Goal: Task Accomplishment & Management: Complete application form

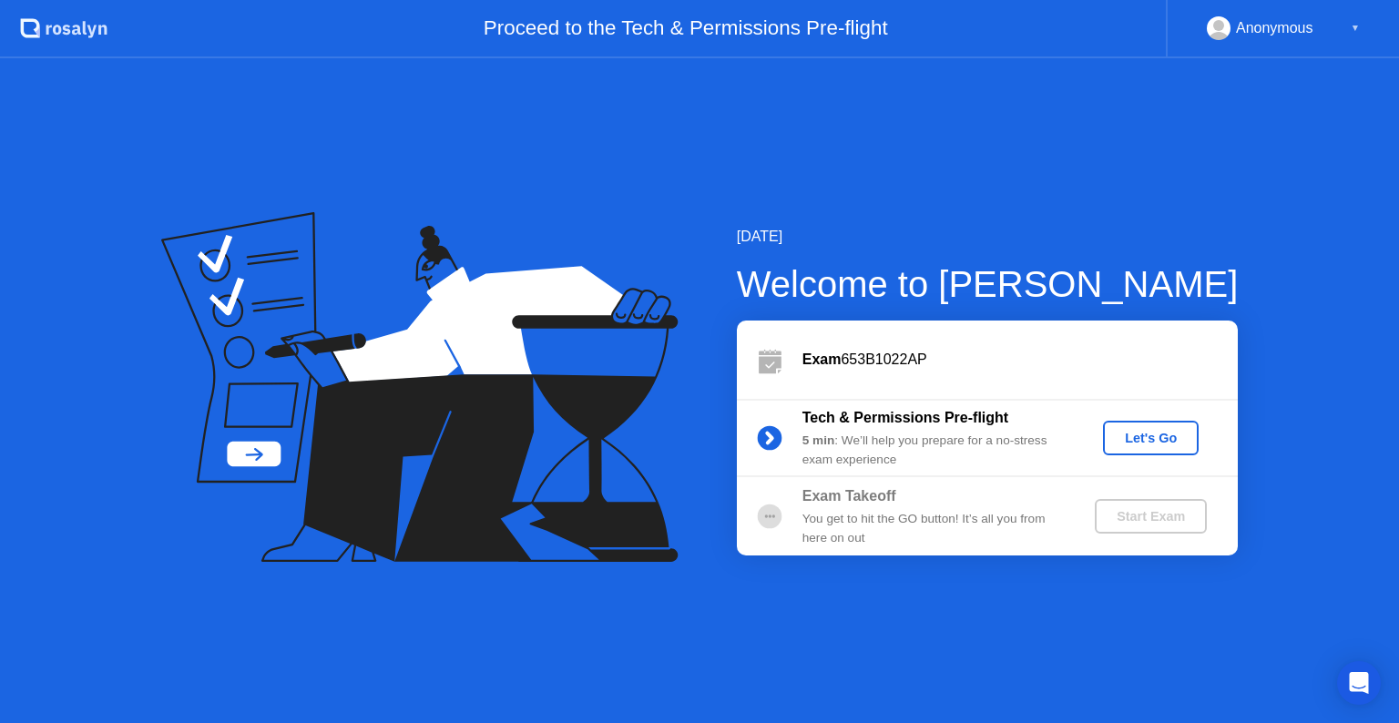
click at [1342, 73] on div "[DATE] Welcome to [PERSON_NAME] Exam 653B1022AP Tech & Permissions Pre-flight 5…" at bounding box center [699, 390] width 1399 height 665
click at [1343, 28] on div "Anonymous ▼" at bounding box center [1283, 28] width 153 height 24
click at [1344, 26] on div "Anonymous ▼" at bounding box center [1283, 28] width 153 height 24
click at [1346, 26] on div "Anonymous ▼" at bounding box center [1283, 28] width 153 height 24
click at [1126, 424] on button "Let's Go" at bounding box center [1151, 438] width 96 height 35
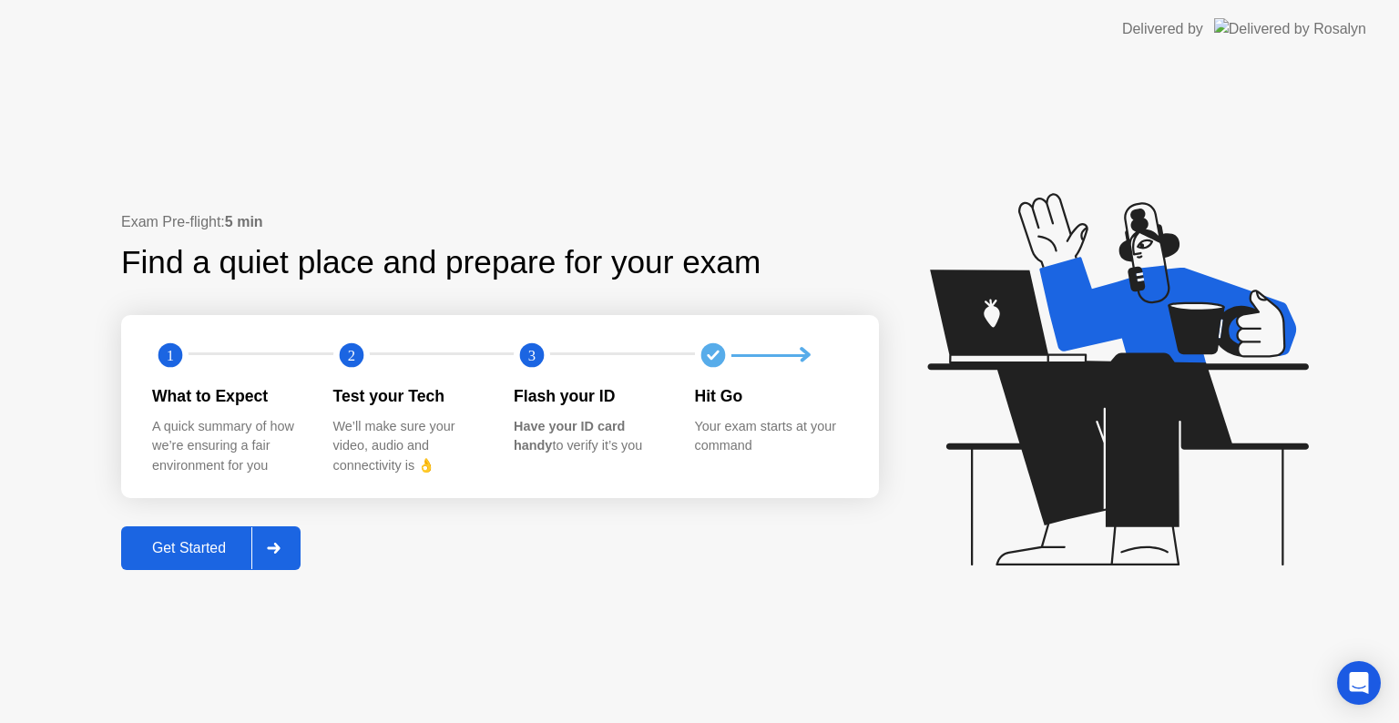
click at [219, 559] on button "Get Started" at bounding box center [210, 548] width 179 height 44
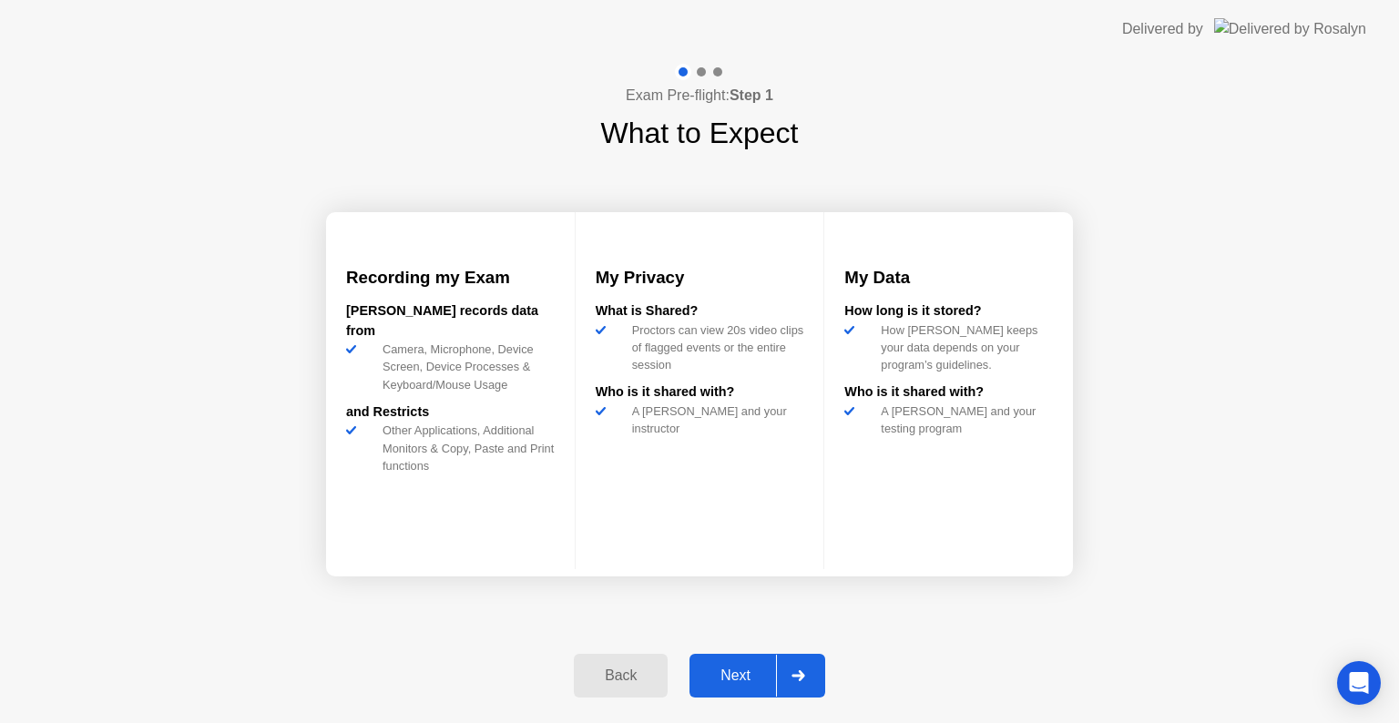
click at [766, 679] on div "Next" at bounding box center [735, 676] width 81 height 16
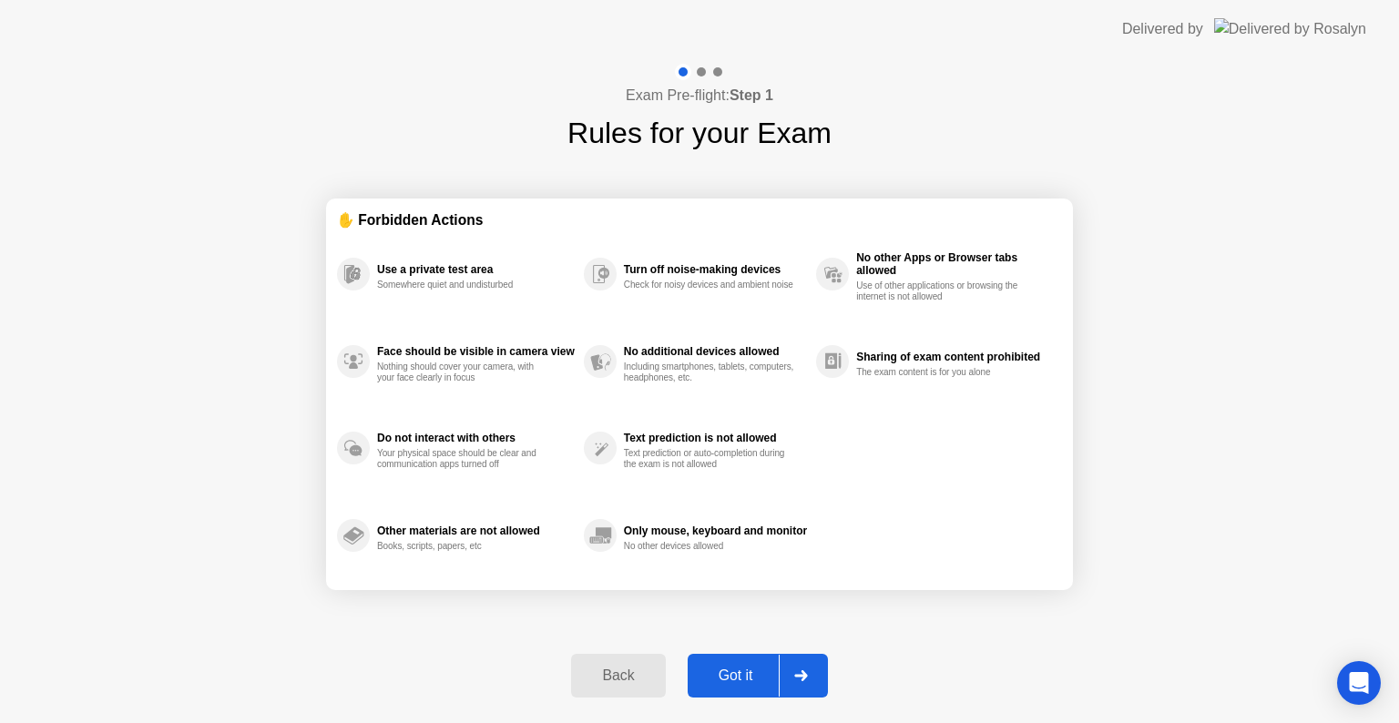
click at [768, 663] on button "Got it" at bounding box center [758, 676] width 140 height 44
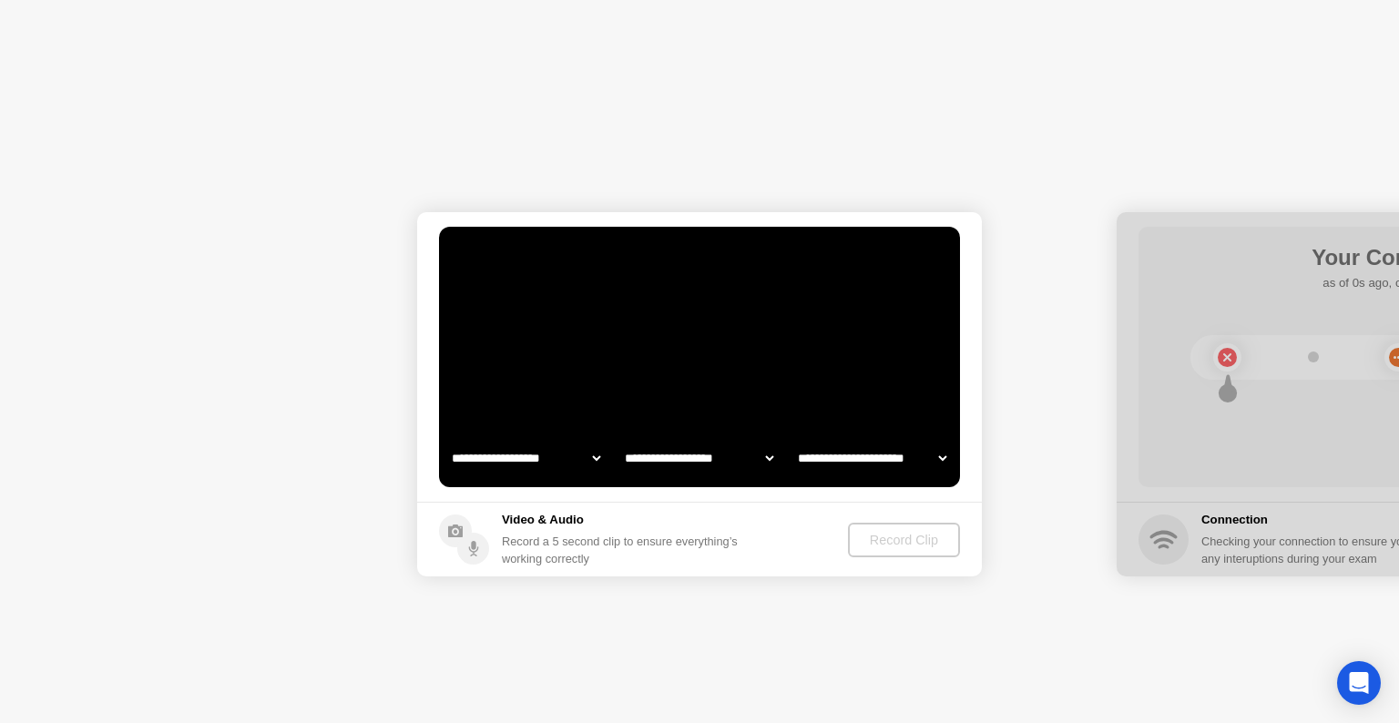
select select "**********"
select select "*******"
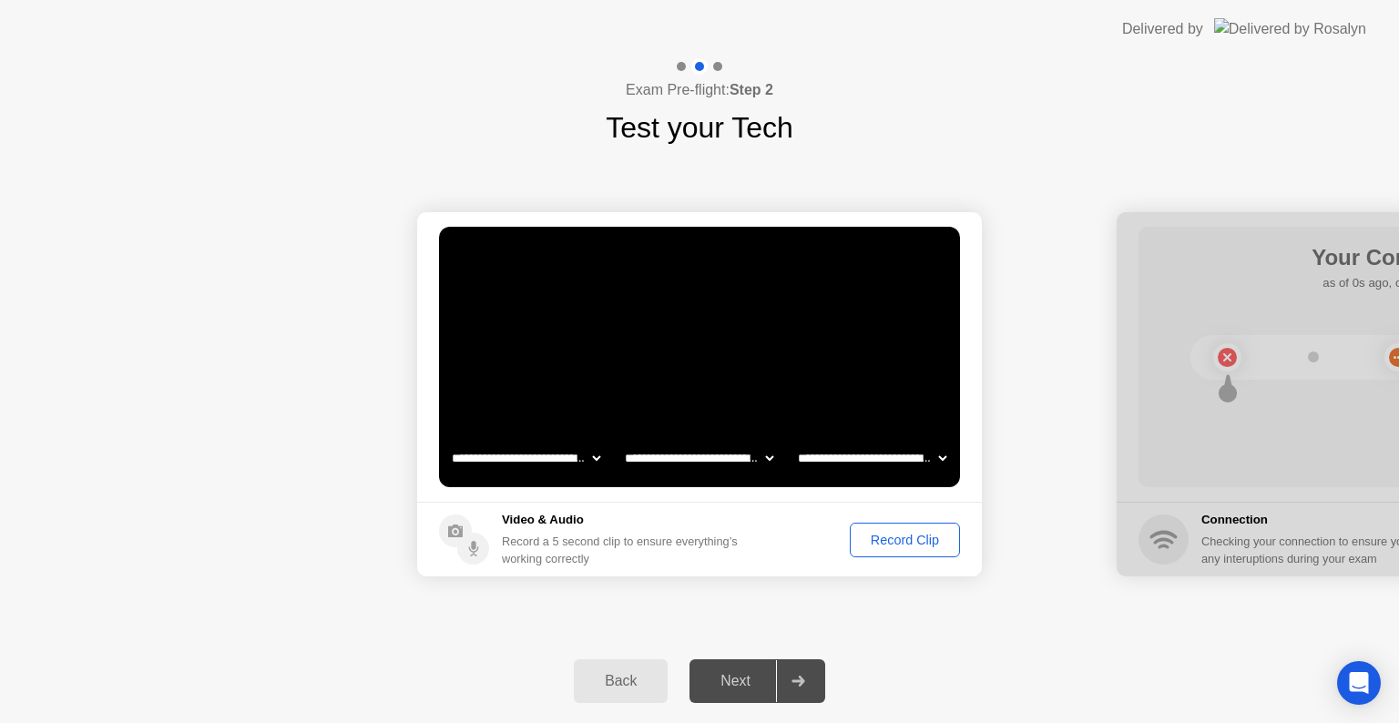
click at [902, 543] on div "Record Clip" at bounding box center [904, 540] width 97 height 15
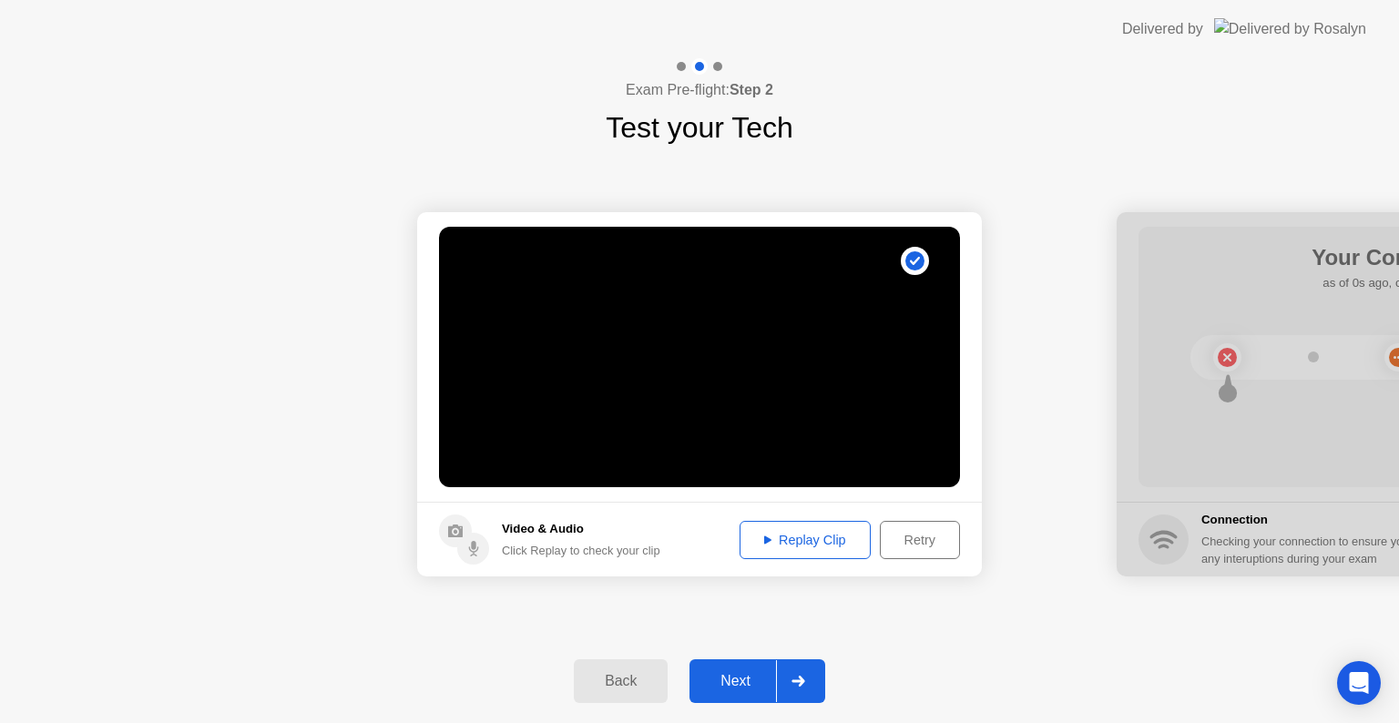
click at [844, 539] on div "Replay Clip" at bounding box center [805, 540] width 118 height 15
click at [732, 685] on div "Next" at bounding box center [735, 681] width 81 height 16
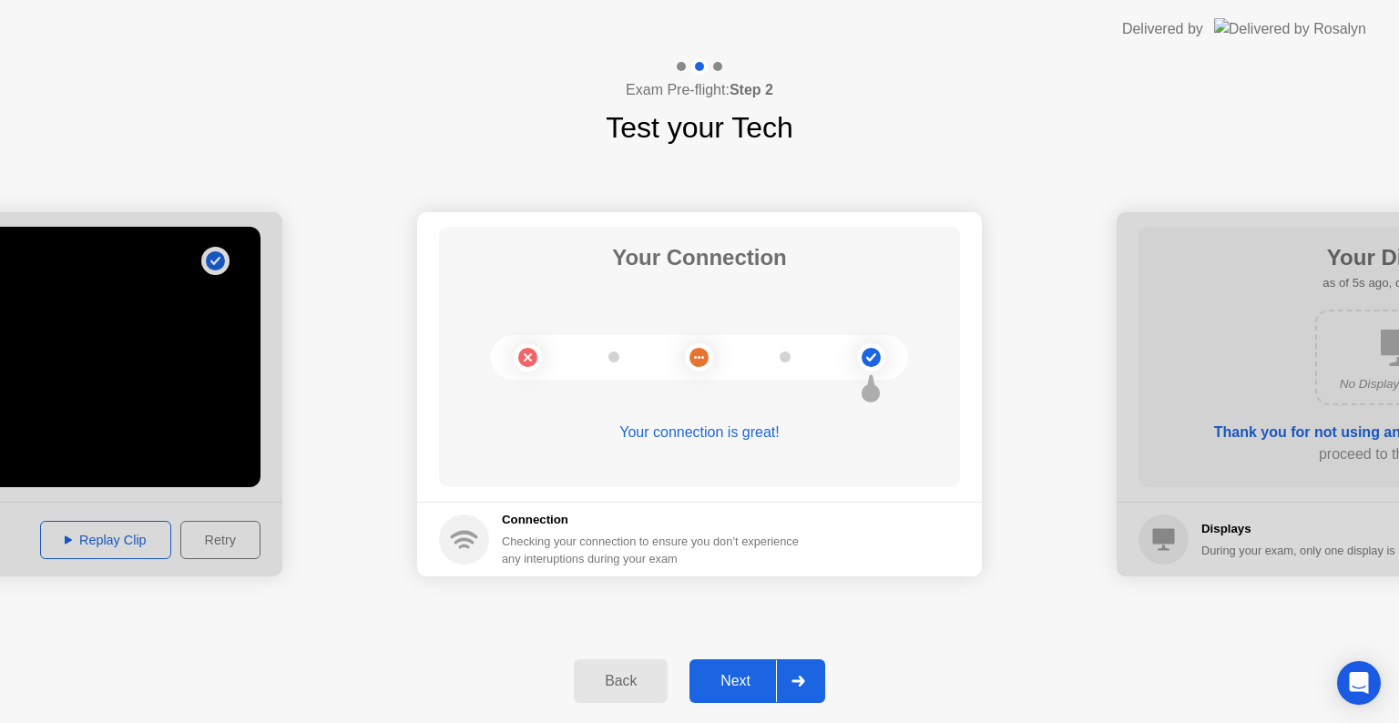
click at [747, 673] on div "Next" at bounding box center [735, 681] width 81 height 16
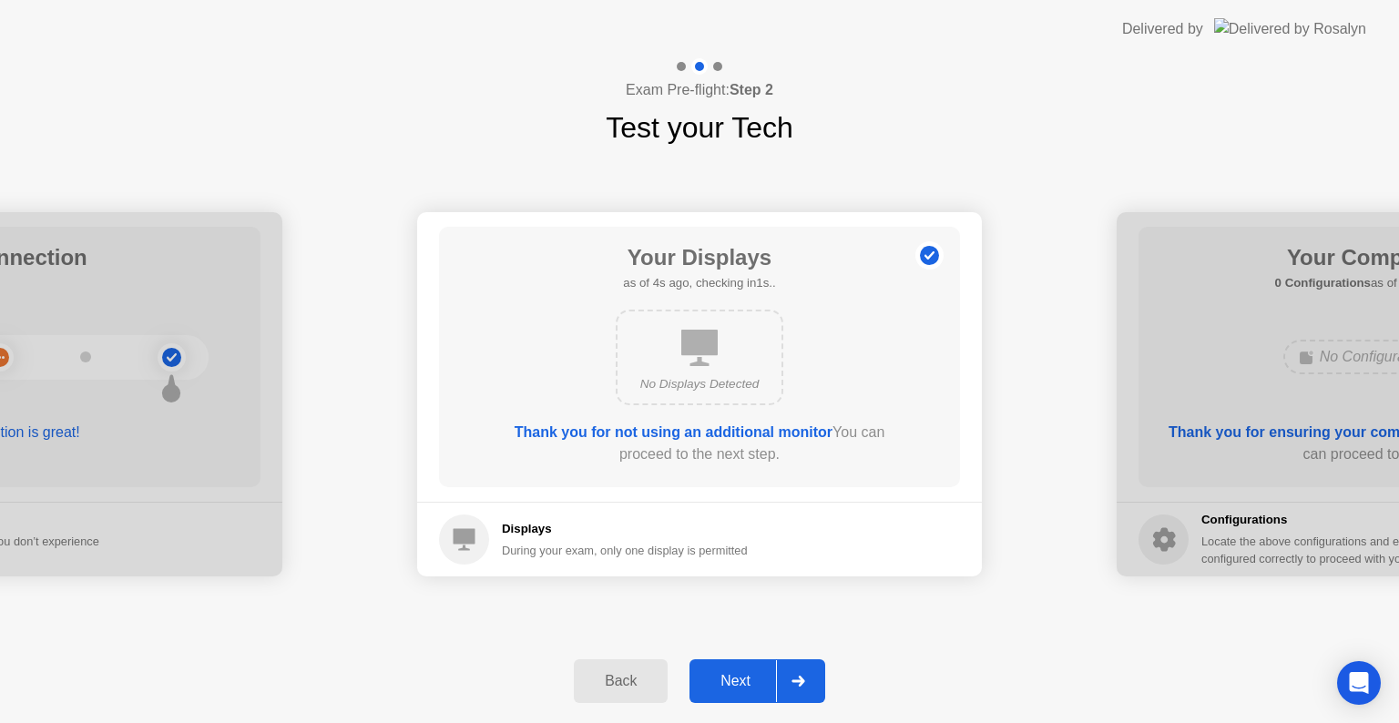
click at [731, 674] on div "Next" at bounding box center [735, 681] width 81 height 16
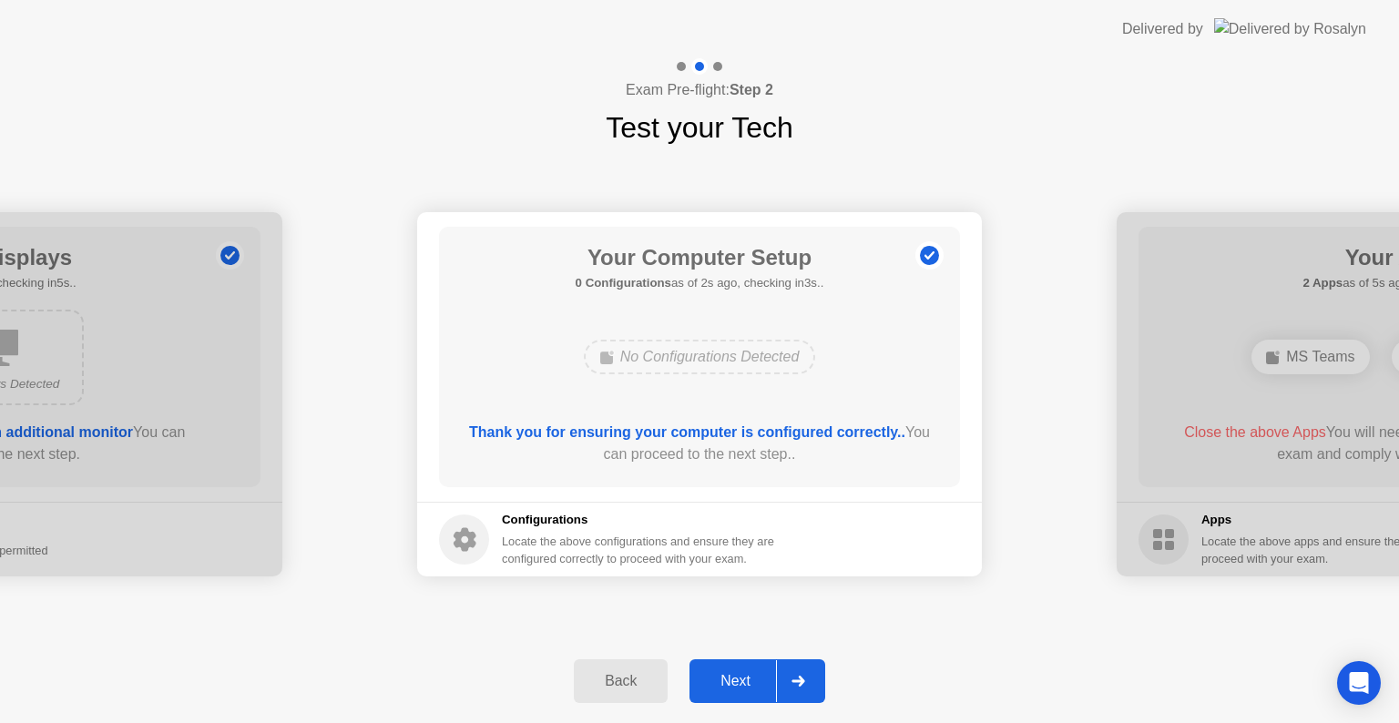
click at [652, 410] on div "Your Computer Setup 0 Configurations as of 2s ago, checking in3s.. No Configura…" at bounding box center [699, 357] width 521 height 261
click at [649, 462] on div "Thank you for ensuring your computer is configured correctly.. You can proceed …" at bounding box center [699, 444] width 469 height 44
click at [577, 522] on h5 "Configurations" at bounding box center [640, 520] width 276 height 18
click at [502, 530] on div "Configurations Locate the above configurations and ensure they are configured c…" at bounding box center [640, 539] width 276 height 56
click at [463, 543] on icon at bounding box center [465, 540] width 23 height 24
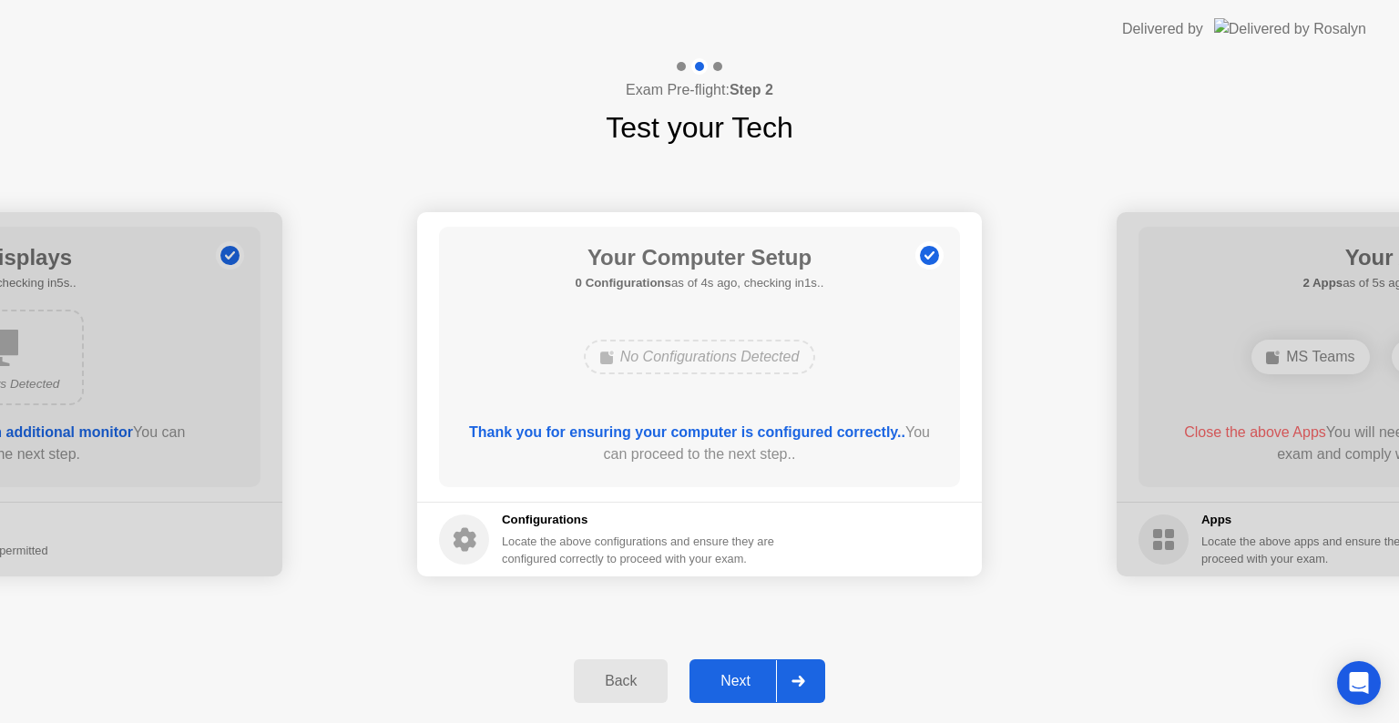
click at [937, 251] on icon at bounding box center [929, 255] width 29 height 29
click at [745, 690] on div "Next" at bounding box center [735, 681] width 81 height 16
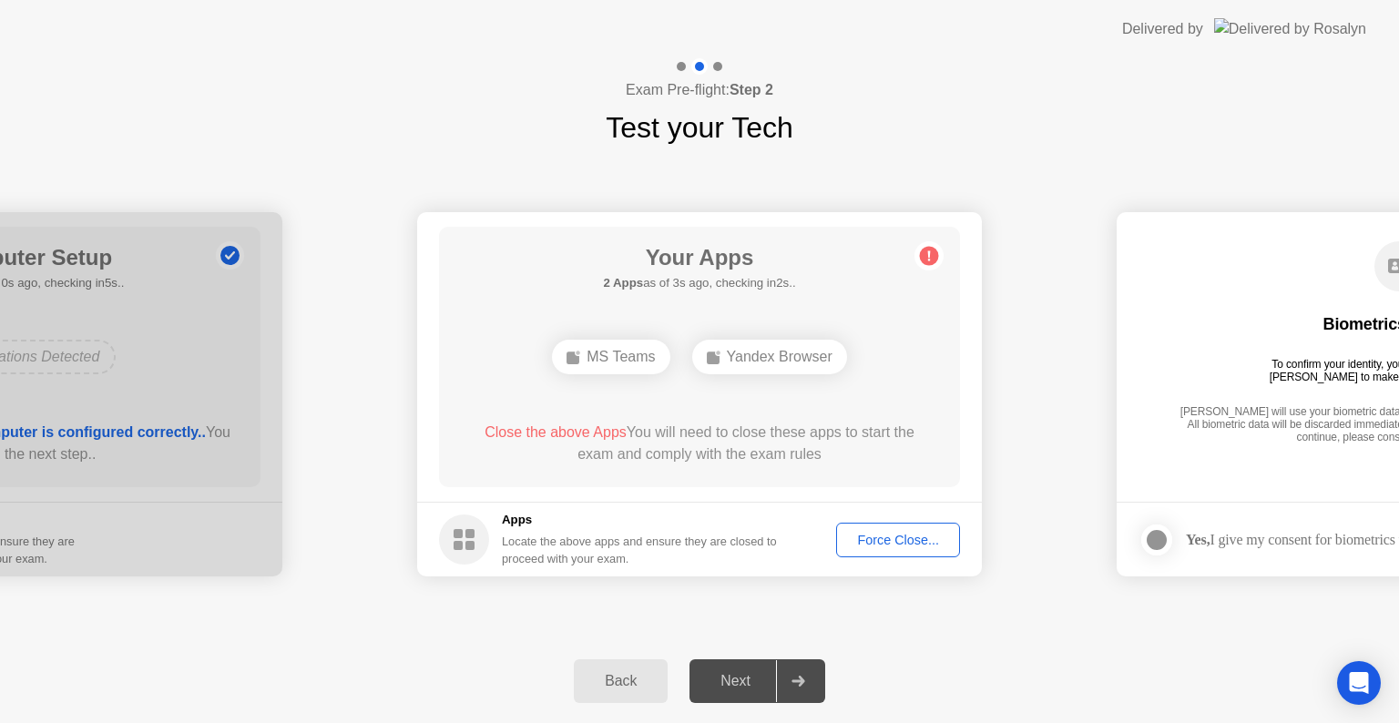
click at [878, 536] on div "Force Close..." at bounding box center [898, 540] width 111 height 15
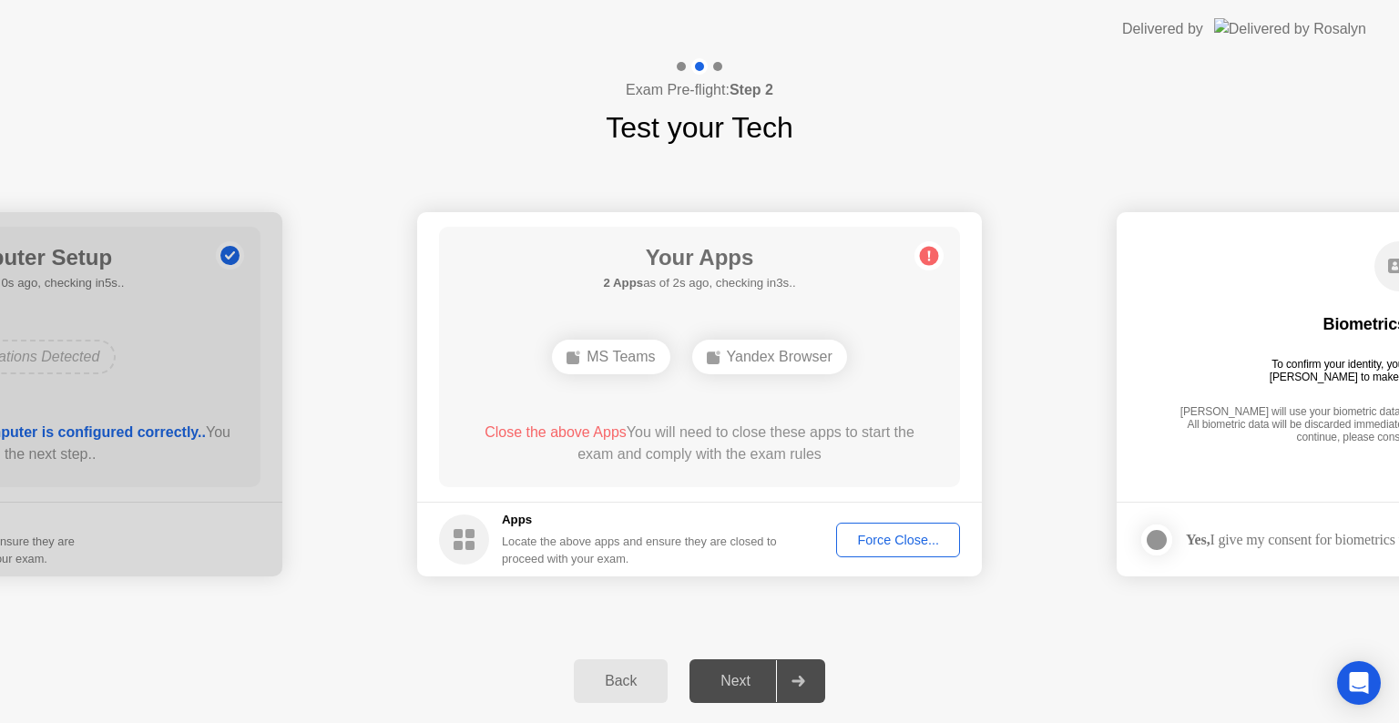
click at [439, 541] on circle at bounding box center [464, 540] width 50 height 50
click at [762, 350] on div "Yandex Browser" at bounding box center [769, 357] width 155 height 35
click at [596, 364] on div "MS Teams" at bounding box center [611, 357] width 118 height 35
click at [798, 373] on div "Yandex Browser" at bounding box center [699, 356] width 417 height 49
click at [897, 528] on button "Force Close..." at bounding box center [898, 540] width 124 height 35
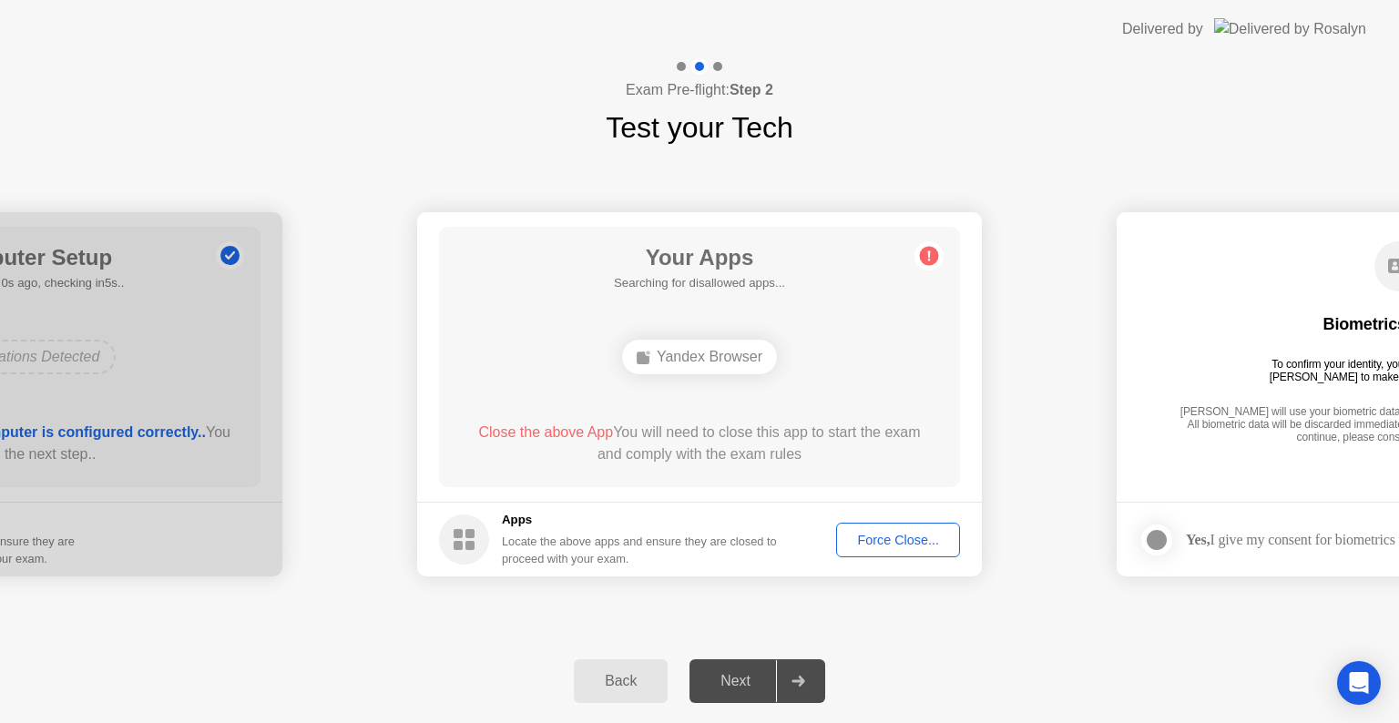
click at [930, 260] on circle at bounding box center [929, 256] width 19 height 19
click at [777, 691] on div at bounding box center [798, 681] width 44 height 42
click at [740, 686] on div "Next" at bounding box center [735, 681] width 81 height 16
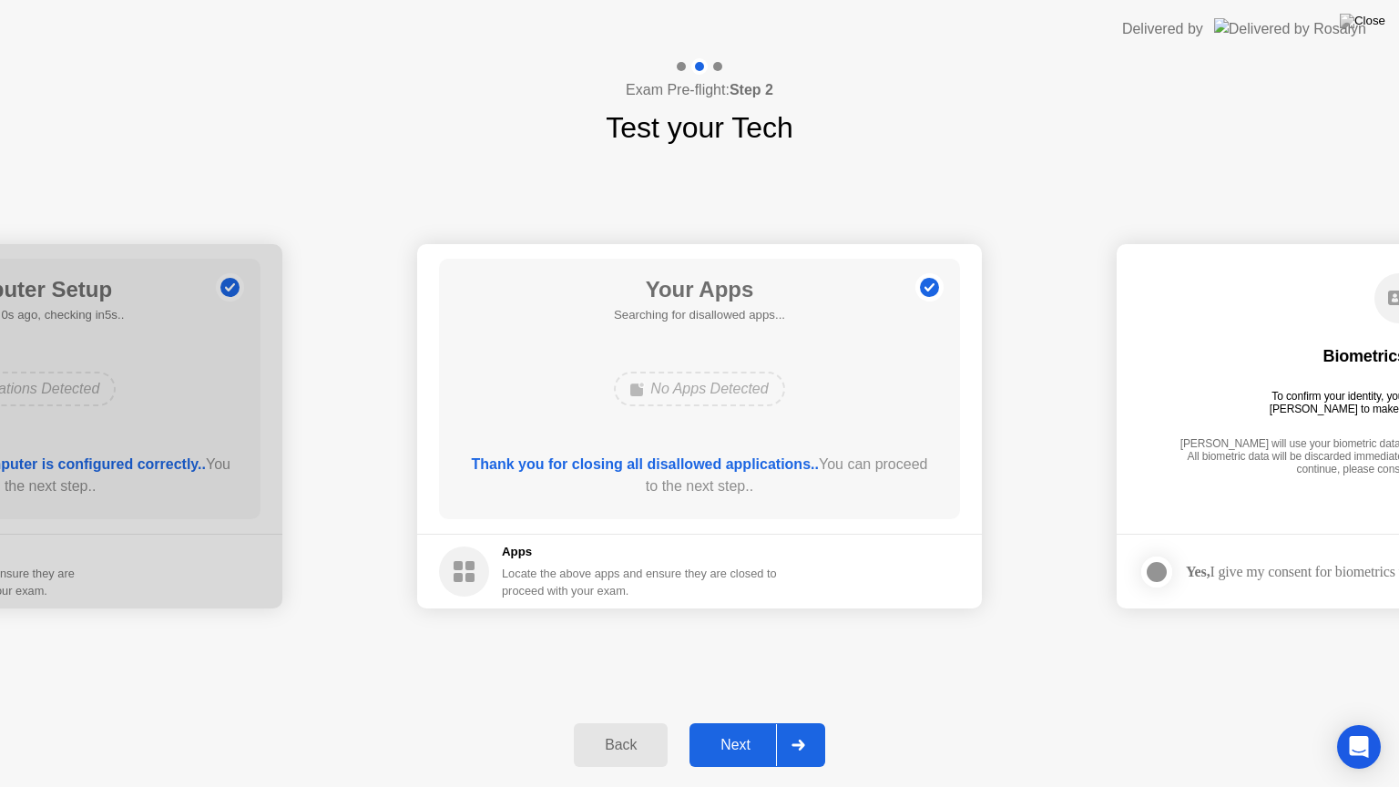
click at [751, 722] on button "Next" at bounding box center [758, 745] width 136 height 44
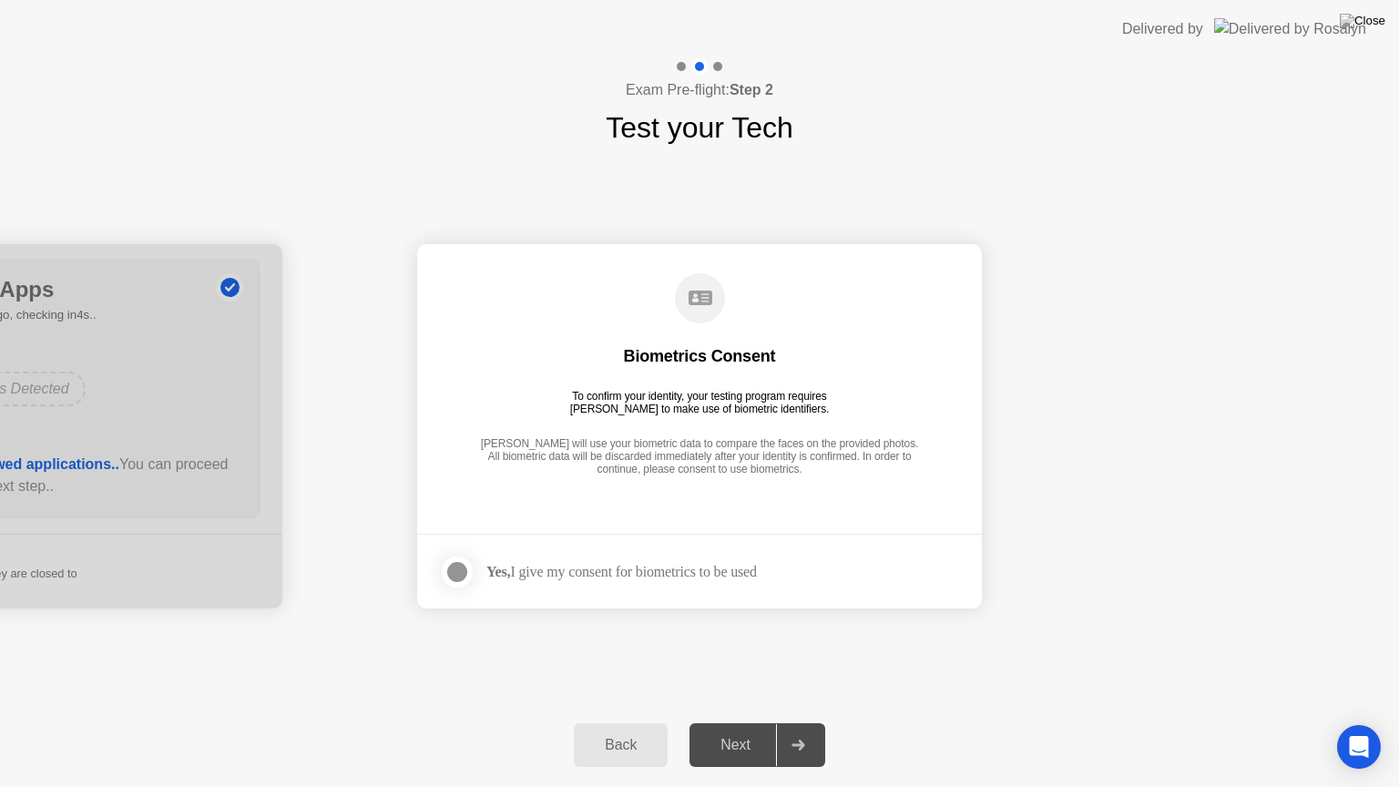
drag, startPoint x: 440, startPoint y: 557, endPoint x: 452, endPoint y: 567, distance: 15.5
click at [449, 564] on app-checkbox at bounding box center [462, 572] width 47 height 36
click at [455, 569] on div at bounding box center [457, 572] width 22 height 22
click at [742, 722] on div "Next" at bounding box center [735, 745] width 81 height 16
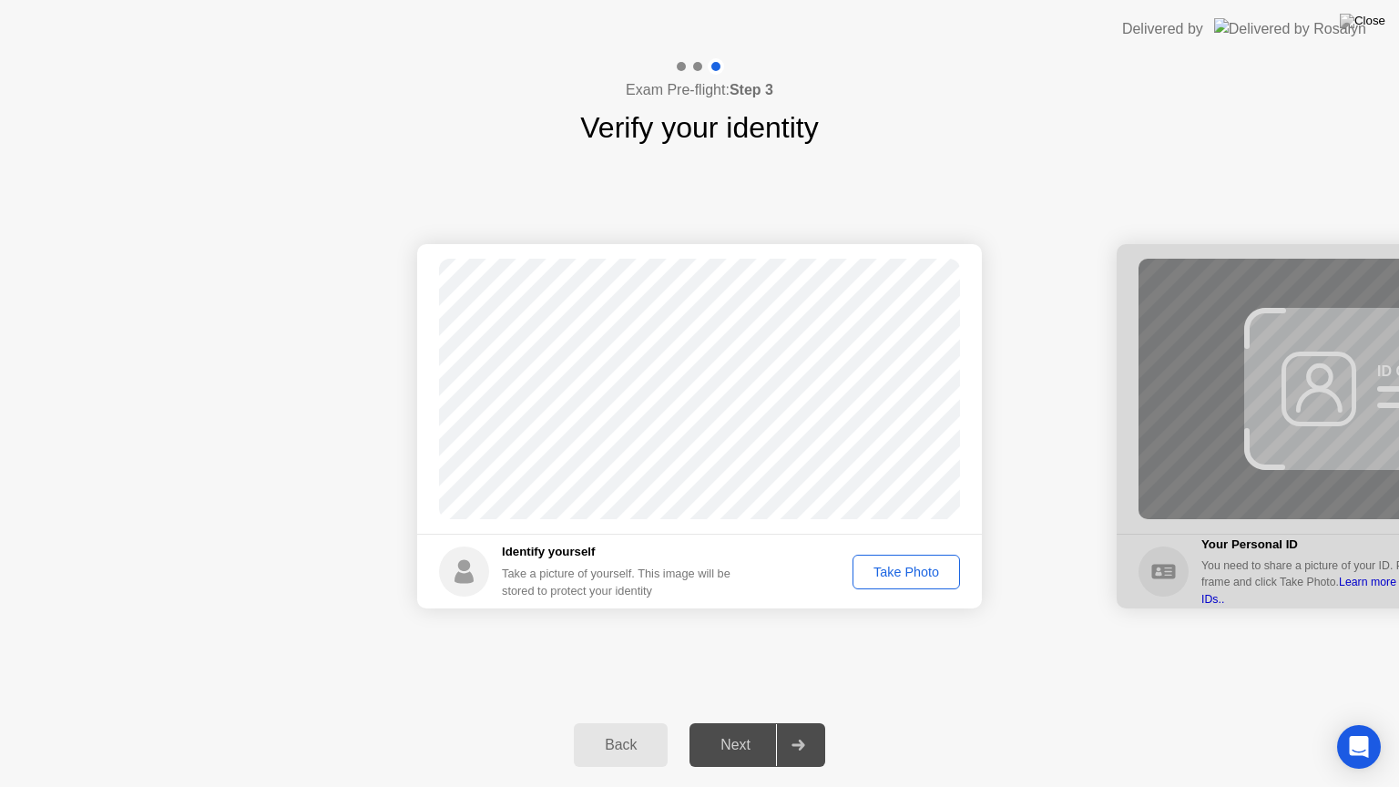
click at [944, 570] on div "Take Photo" at bounding box center [906, 572] width 95 height 15
click at [749, 722] on div "Next" at bounding box center [735, 745] width 81 height 16
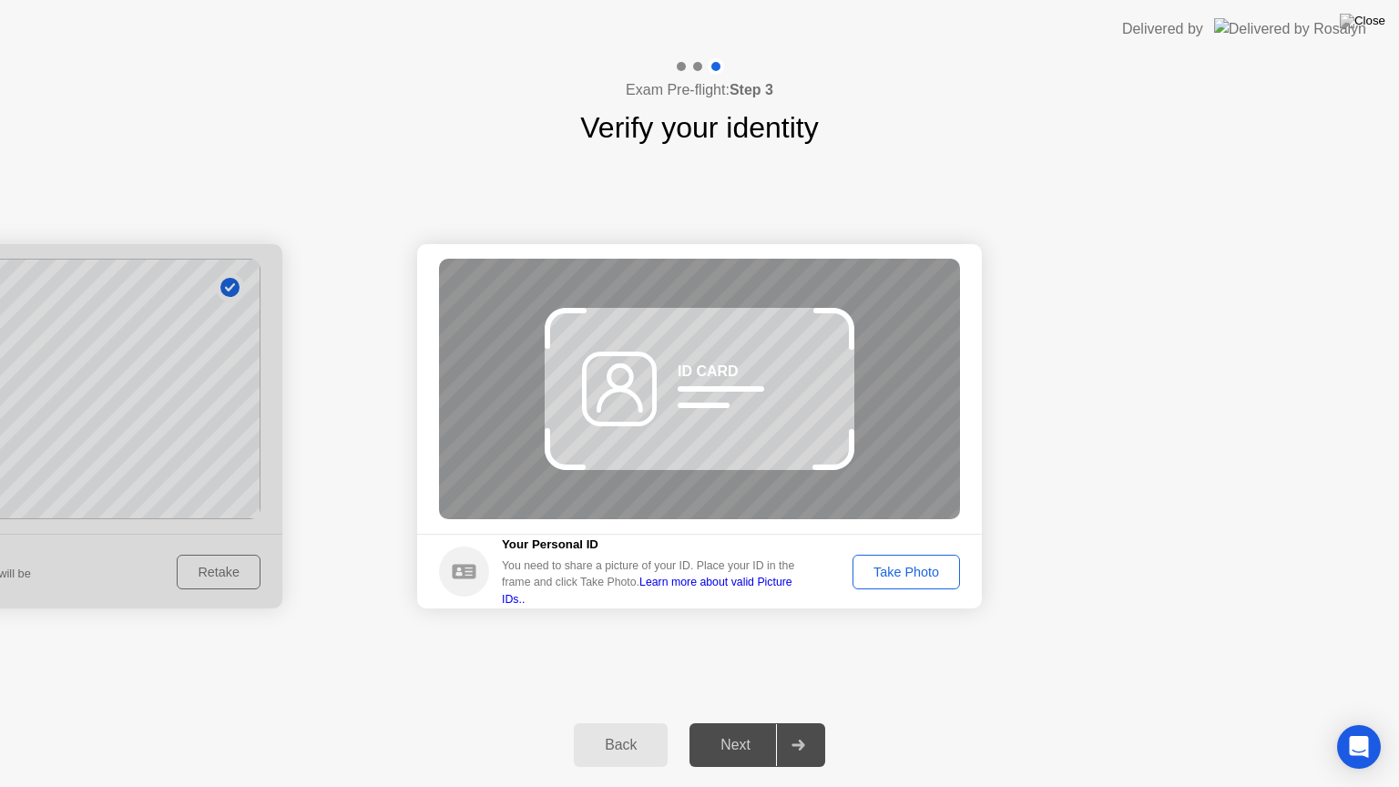
click at [613, 722] on div "Back" at bounding box center [620, 745] width 83 height 16
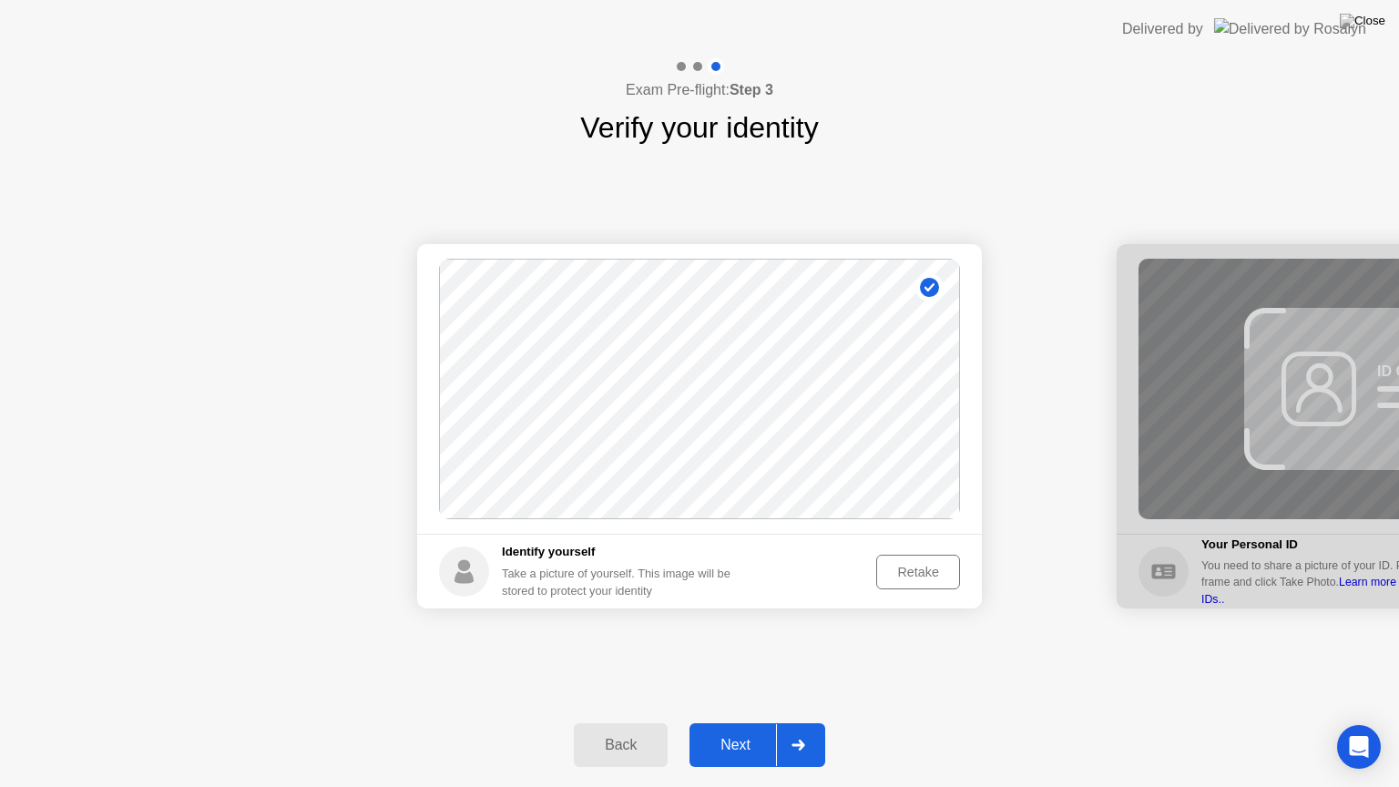
click at [897, 579] on div "Retake" at bounding box center [918, 572] width 71 height 15
click at [911, 579] on div "Take Photo" at bounding box center [906, 572] width 95 height 15
click at [743, 722] on button "Next" at bounding box center [758, 745] width 136 height 44
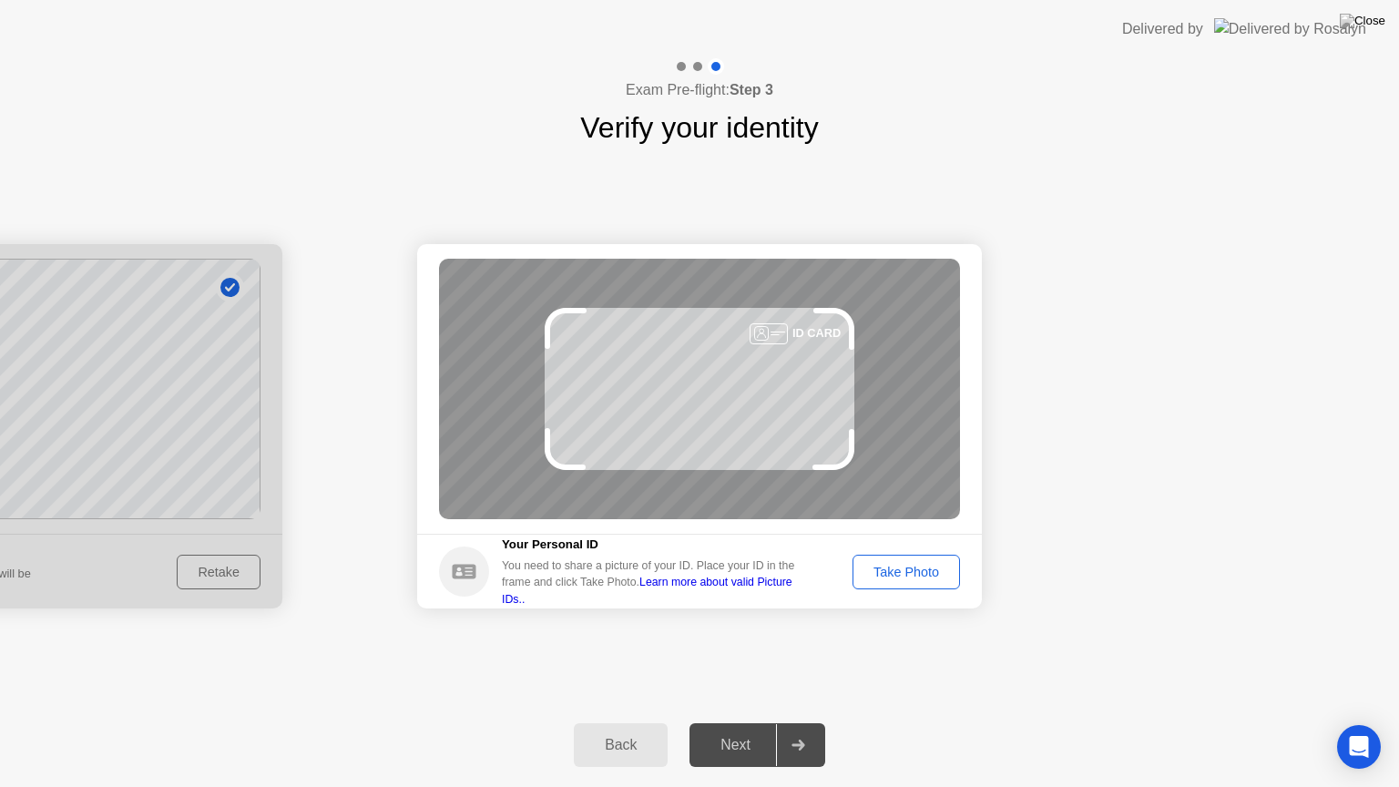
click at [905, 565] on div "Take Photo" at bounding box center [906, 572] width 95 height 15
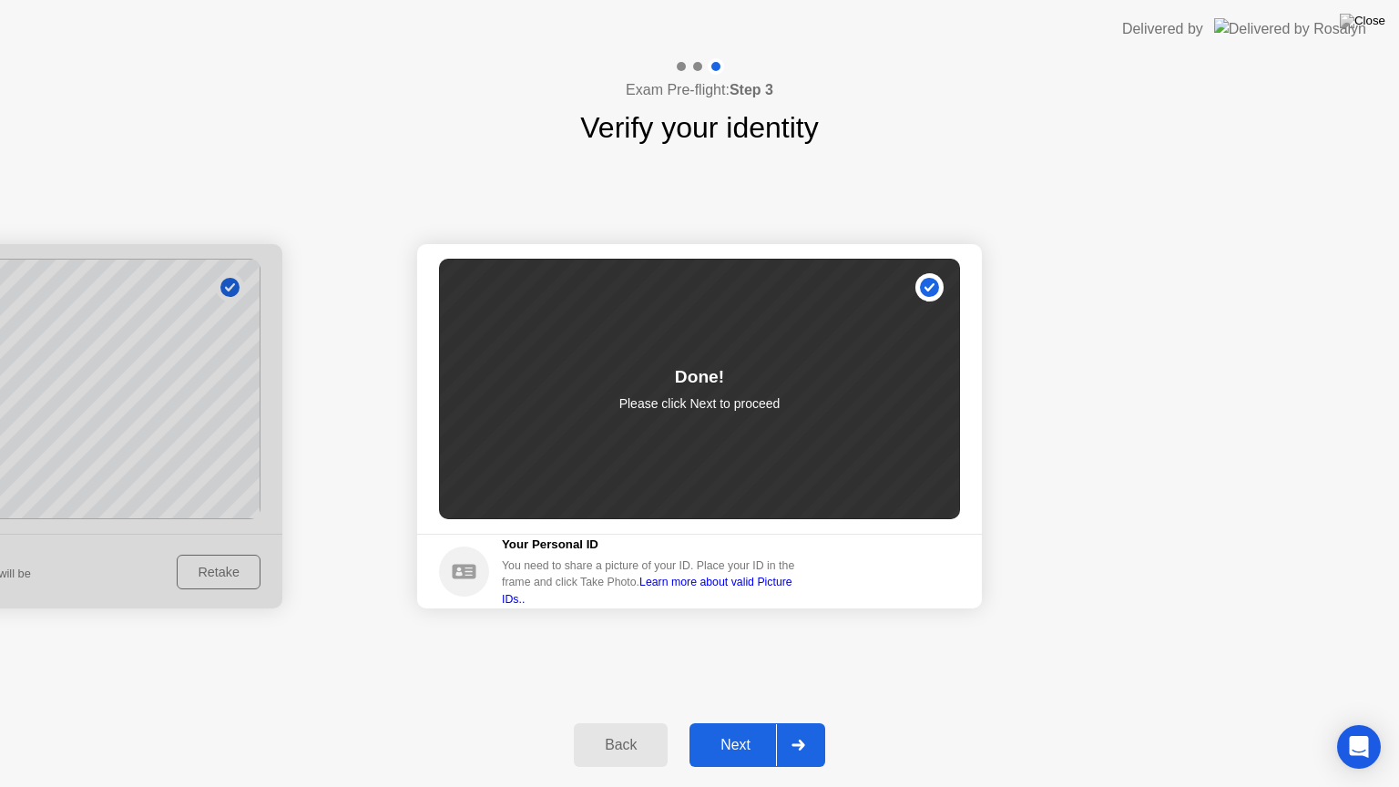
click at [754, 722] on div "Next" at bounding box center [735, 745] width 81 height 16
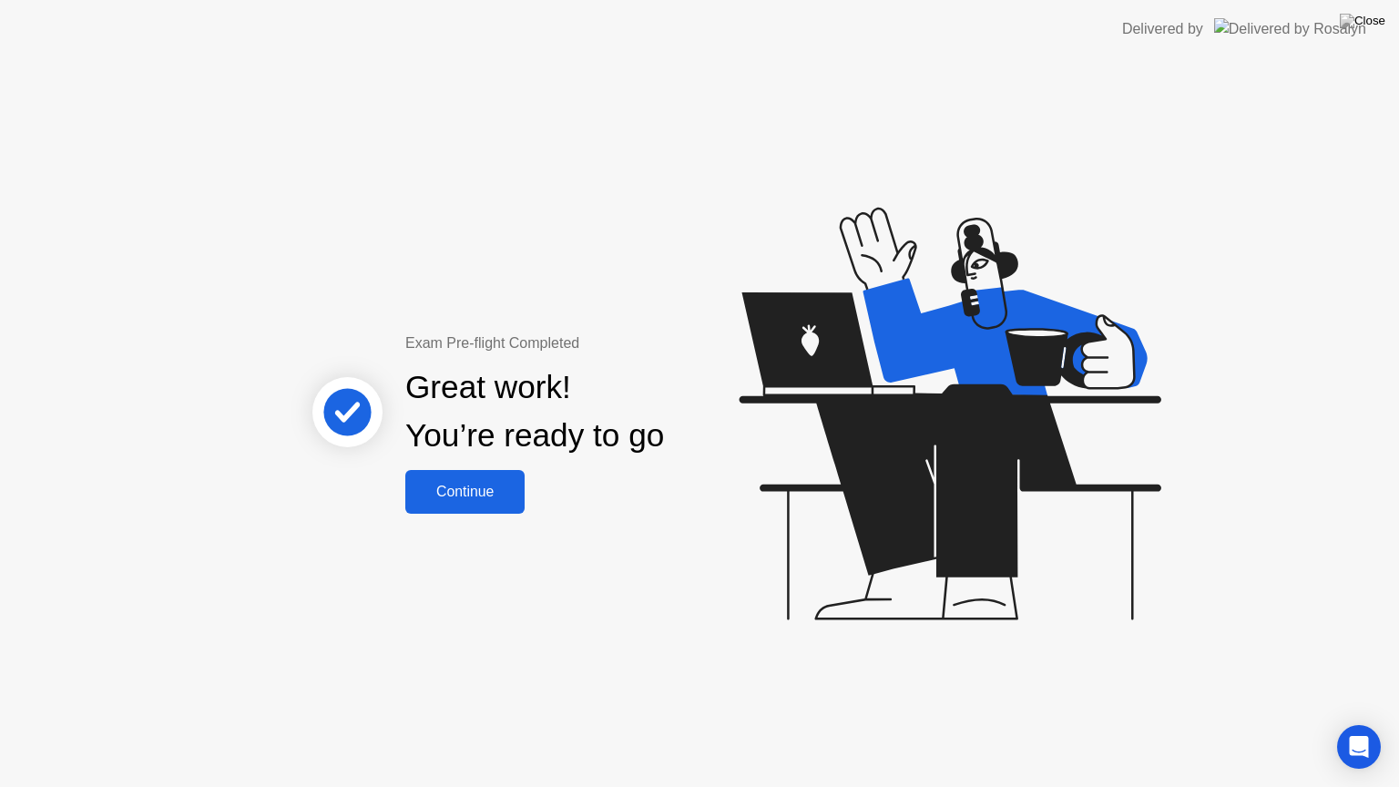
click at [497, 492] on div "Continue" at bounding box center [465, 492] width 108 height 16
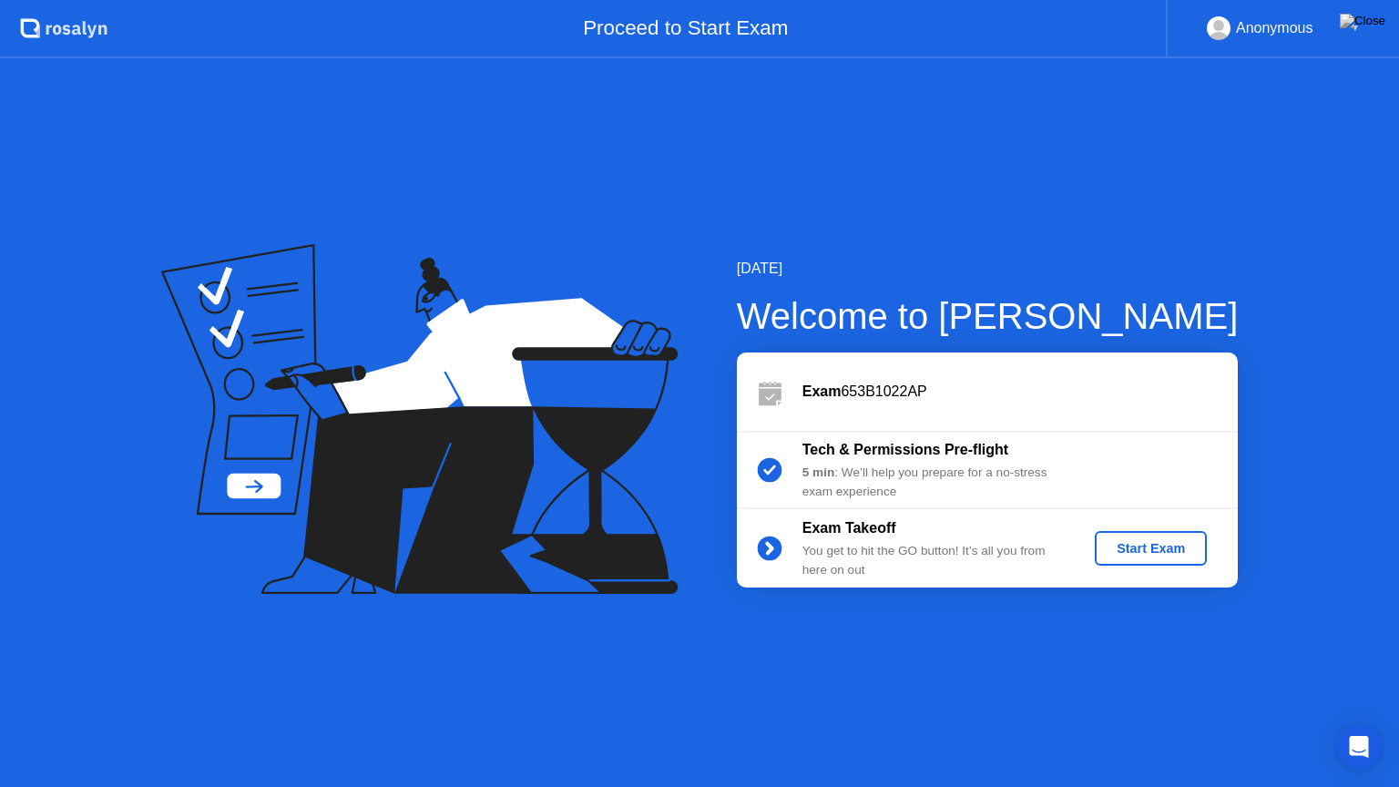
click at [1126, 541] on div "Start Exam" at bounding box center [1150, 548] width 97 height 15
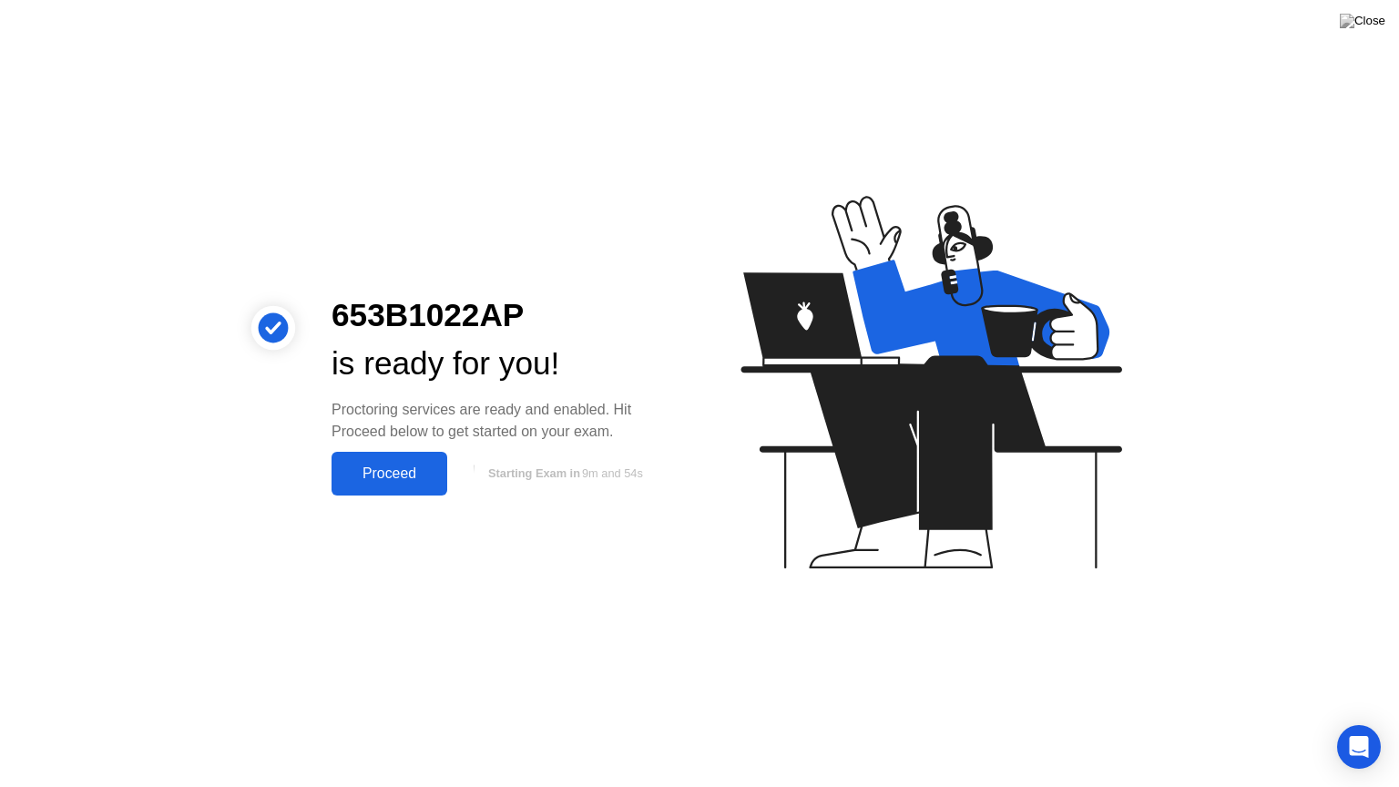
click at [424, 472] on div "Proceed" at bounding box center [389, 473] width 105 height 16
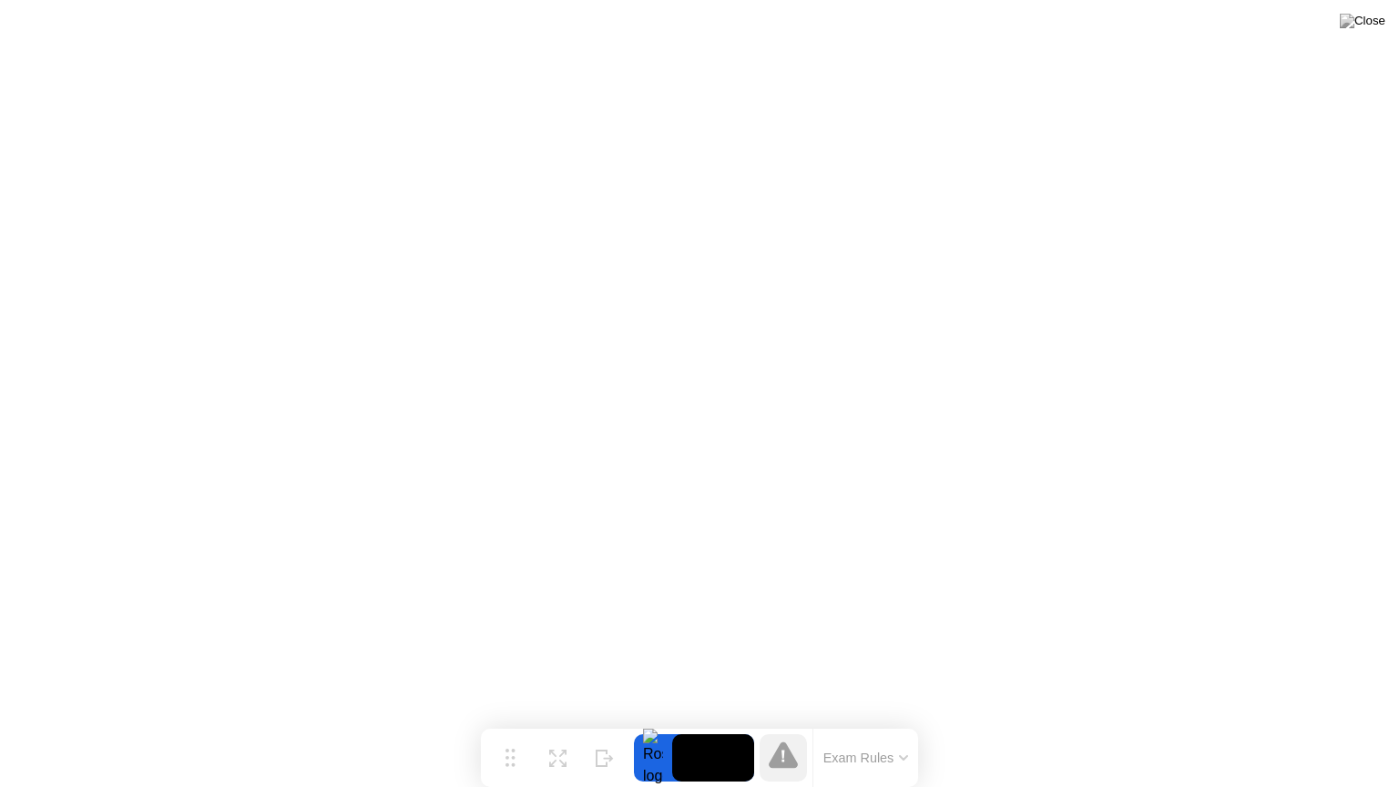
click at [882, 722] on button "Exam Rules" at bounding box center [866, 758] width 97 height 16
